Goal: Find specific page/section: Find specific page/section

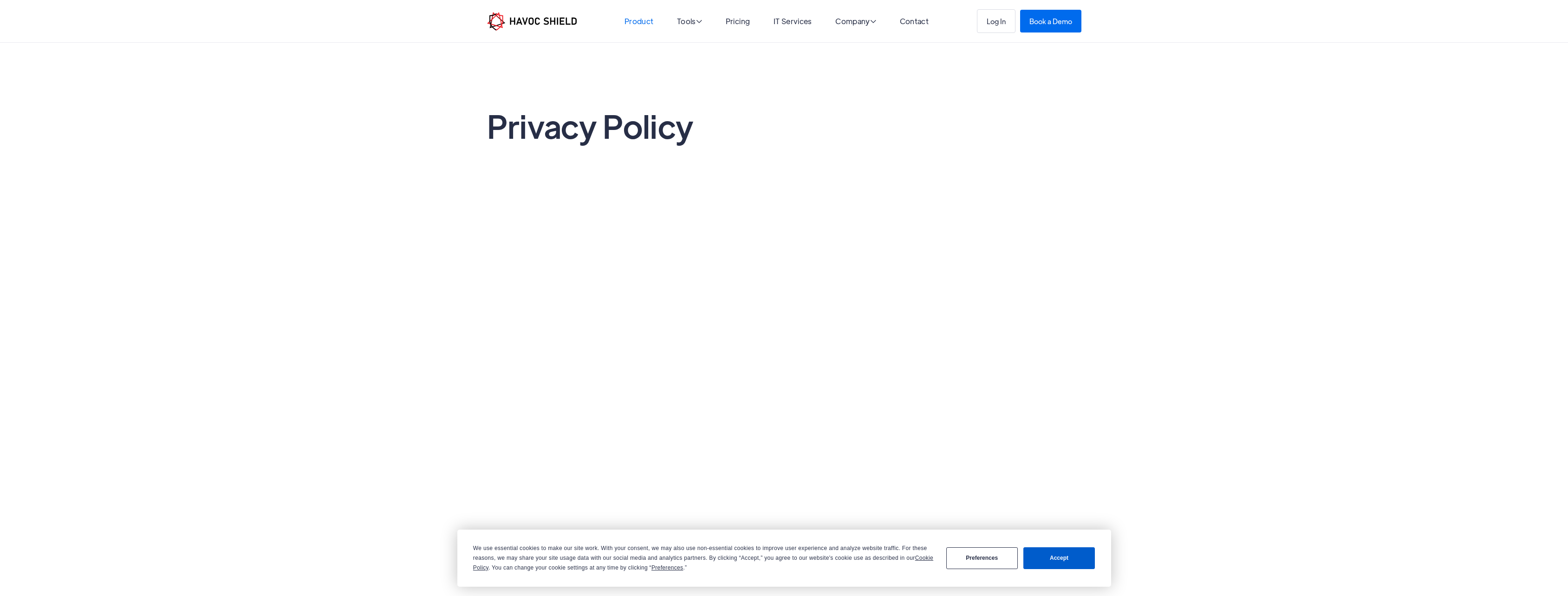
drag, startPoint x: 635, startPoint y: 21, endPoint x: 641, endPoint y: 20, distance: 6.1
click at [635, 21] on link "Product" at bounding box center [639, 21] width 29 height 10
